Goal: Check status: Check status

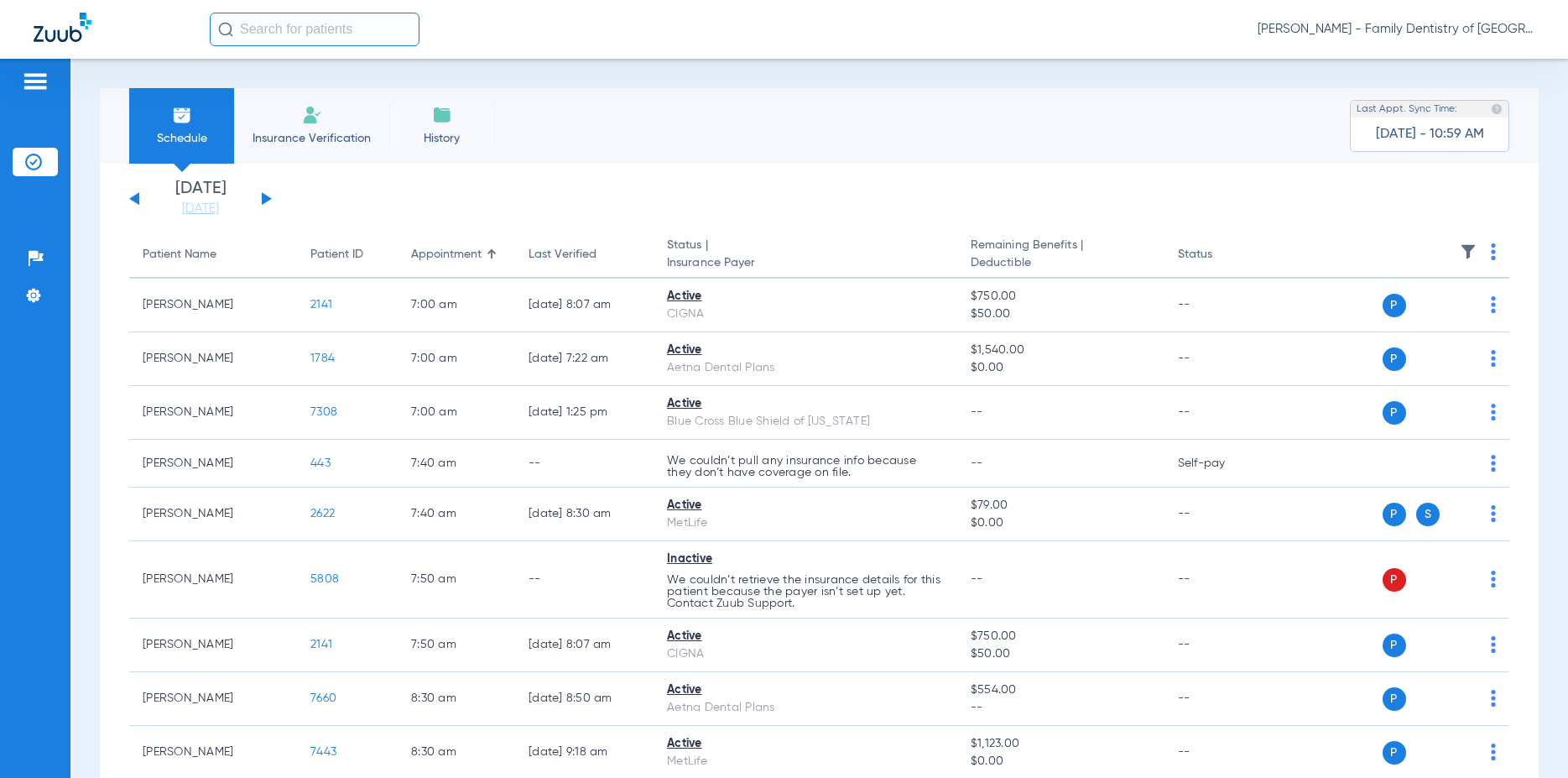
click at [263, 199] on button at bounding box center [266, 198] width 10 height 12
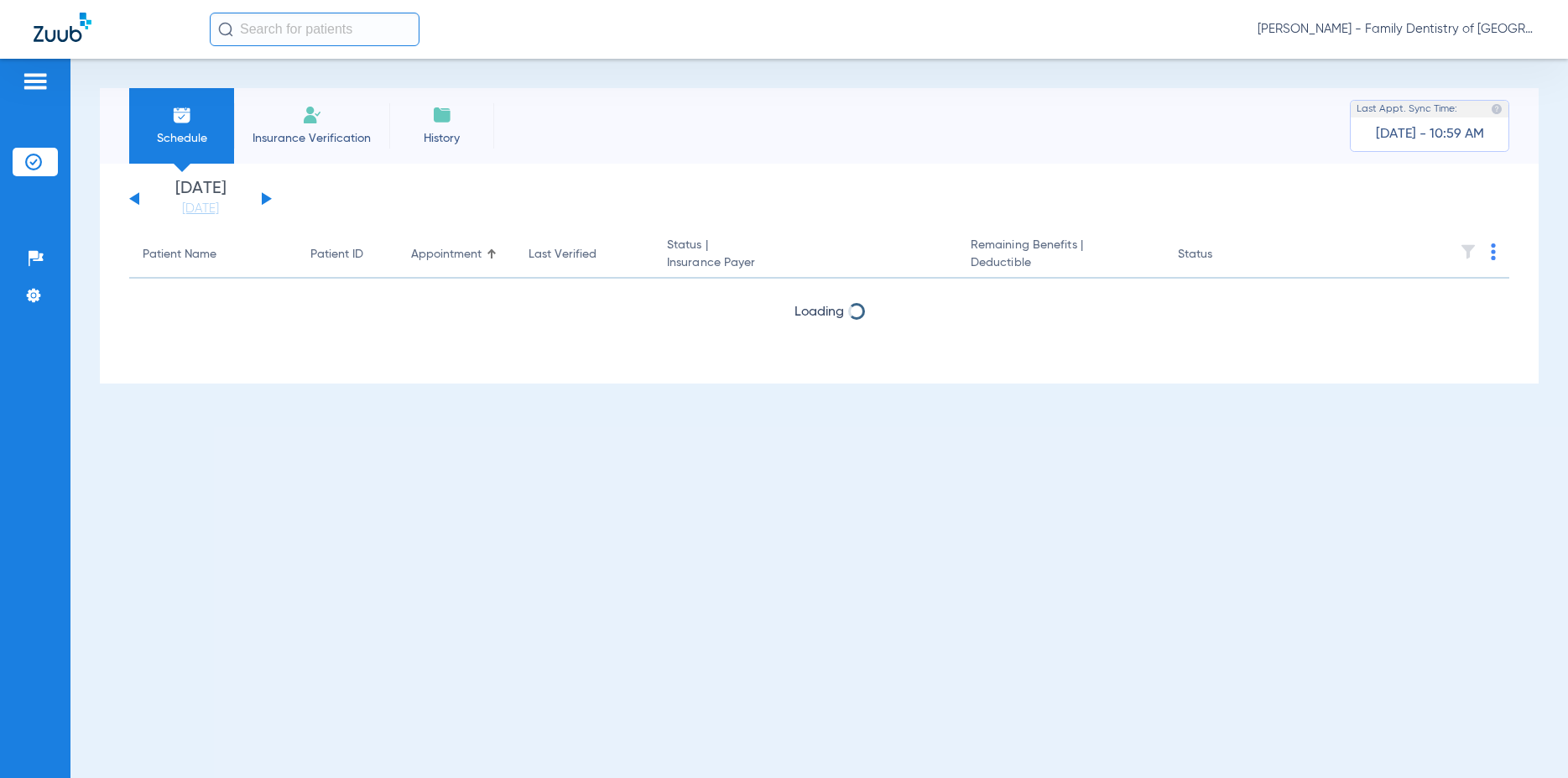
click at [264, 199] on button at bounding box center [266, 198] width 10 height 12
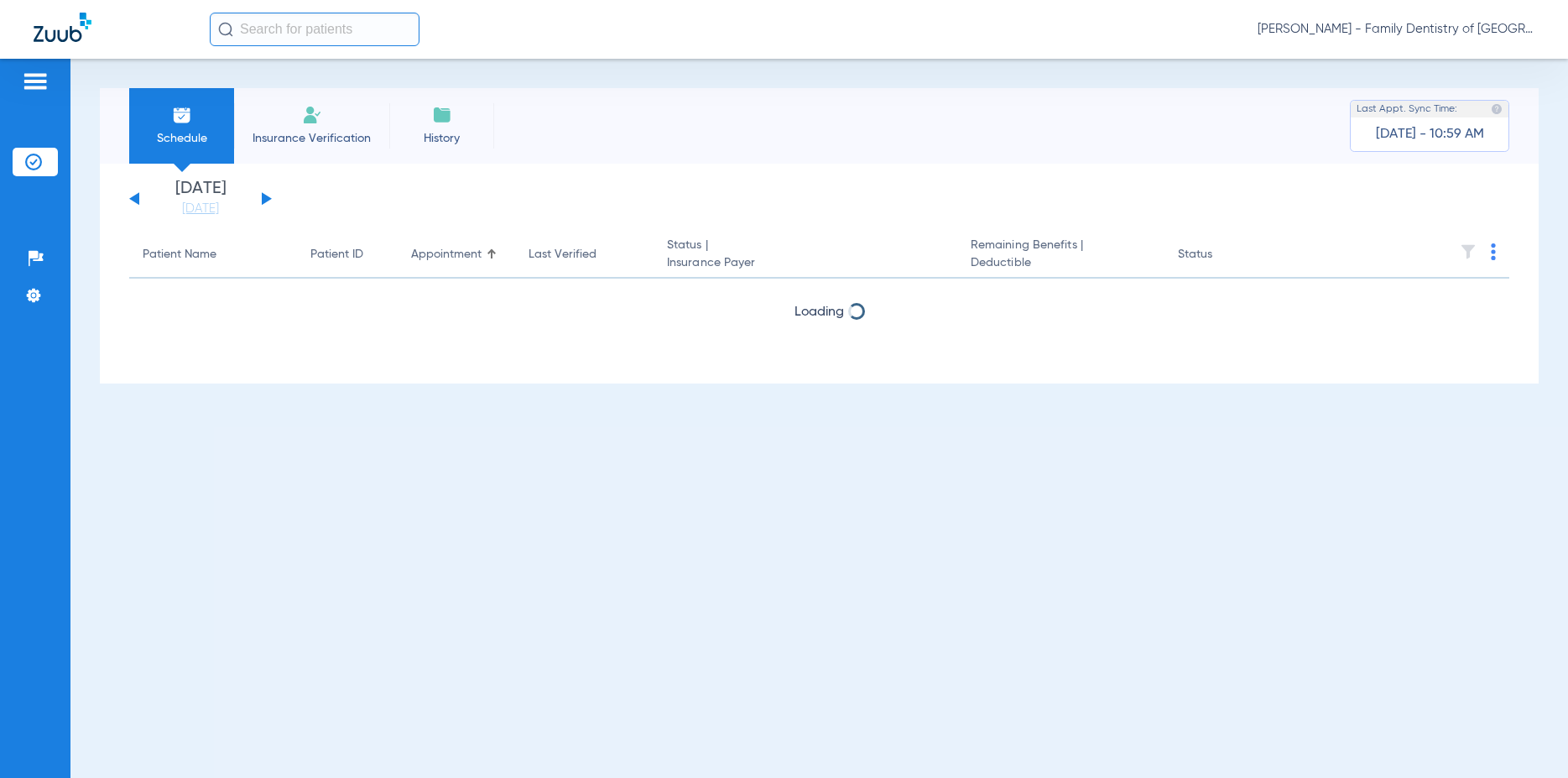
click at [264, 199] on button at bounding box center [266, 198] width 10 height 12
